Goal: Check status: Check status

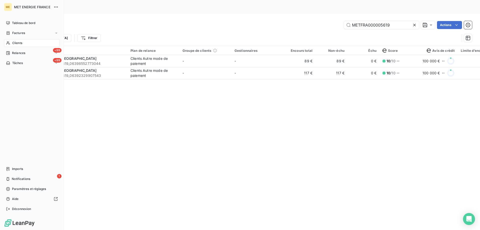
click at [19, 43] on span "Clients" at bounding box center [17, 43] width 10 height 5
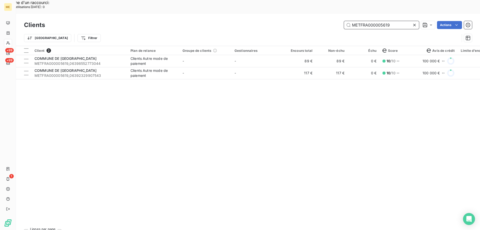
click at [370, 21] on input "METFRA000005619" at bounding box center [381, 25] width 75 height 8
paste input "2623"
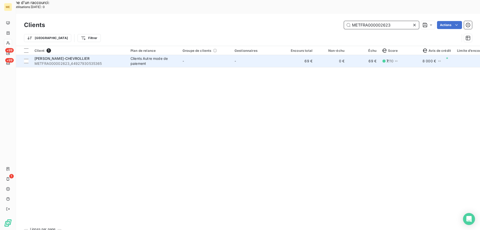
type input "METFRA000002623"
click at [89, 61] on span "METFRA000002623_44927930535365" at bounding box center [80, 63] width 90 height 5
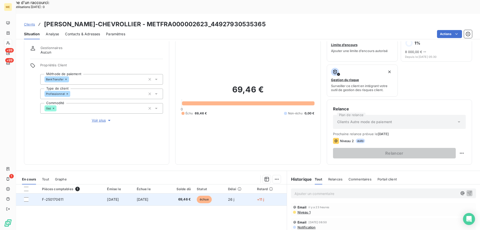
scroll to position [25, 0]
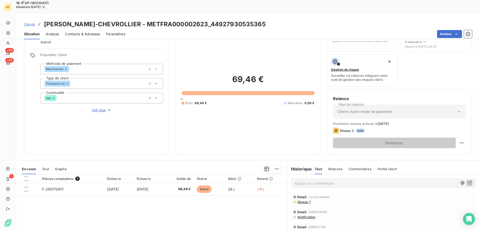
click at [302, 200] on span "Niveau 1" at bounding box center [304, 202] width 14 height 4
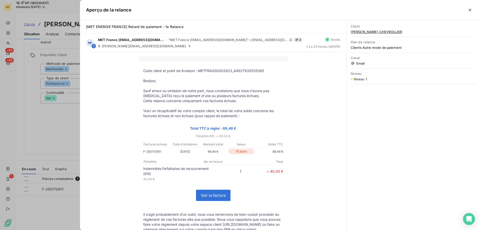
click at [65, 102] on div at bounding box center [240, 115] width 480 height 230
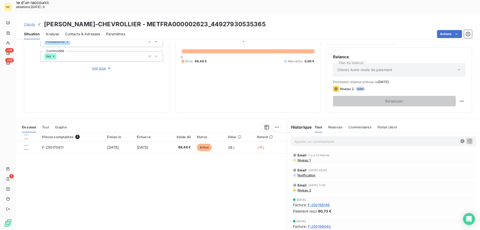
scroll to position [0, 0]
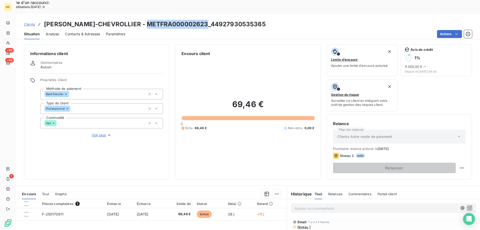
copy h3 "METFRA000002623"
drag, startPoint x: 204, startPoint y: 9, endPoint x: 145, endPoint y: 9, distance: 59.0
click at [145, 20] on h3 "[PERSON_NAME]-CHEVROLLIER - METFRA000002623_44927930535365" at bounding box center [155, 24] width 222 height 9
